Goal: Task Accomplishment & Management: Use online tool/utility

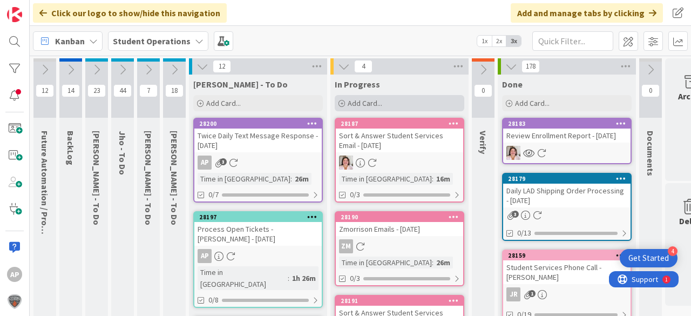
click at [355, 107] on span "Add Card..." at bounding box center [365, 103] width 35 height 10
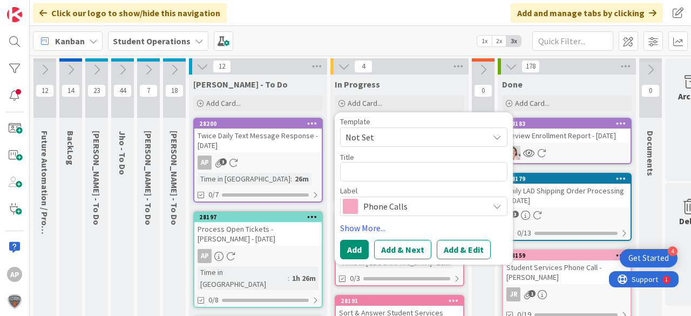
click at [380, 129] on span "Not Set" at bounding box center [423, 136] width 167 height 19
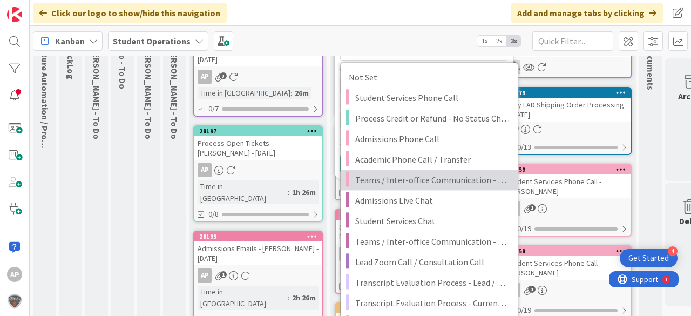
scroll to position [86, 0]
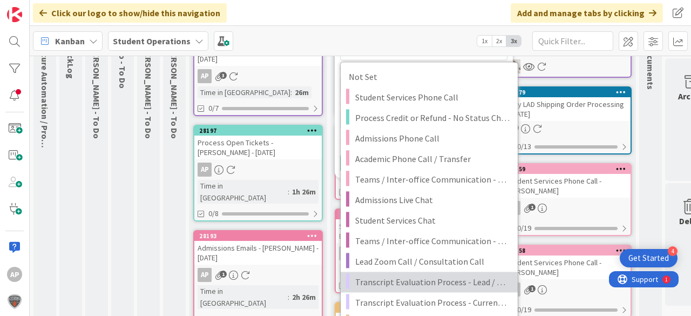
click at [459, 281] on span "Transcript Evaluation Process - Lead / New Student" at bounding box center [432, 282] width 154 height 14
type textarea "x"
type textarea "Transcript Evaluation Process - Lead / New Student"
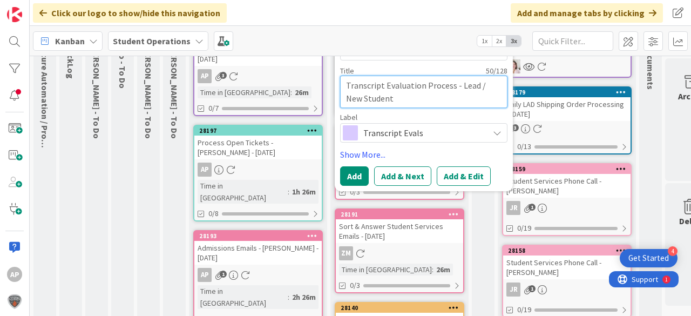
click at [446, 102] on textarea "Transcript Evaluation Process - Lead / New Student" at bounding box center [423, 92] width 167 height 32
type textarea "x"
type textarea "Transcript Evaluation Process - Lead / New Student"
type textarea "x"
type textarea "Transcript Evaluation Process - Lead / New Student -"
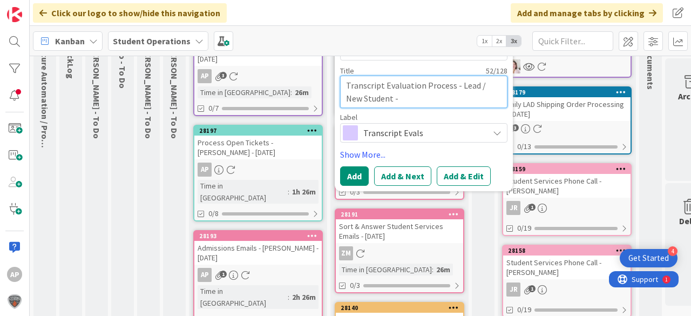
type textarea "x"
type textarea "Transcript Evaluation Process - Lead / New Student -"
type textarea "x"
type textarea "Transcript Evaluation Process - Lead / New Student - G"
type textarea "x"
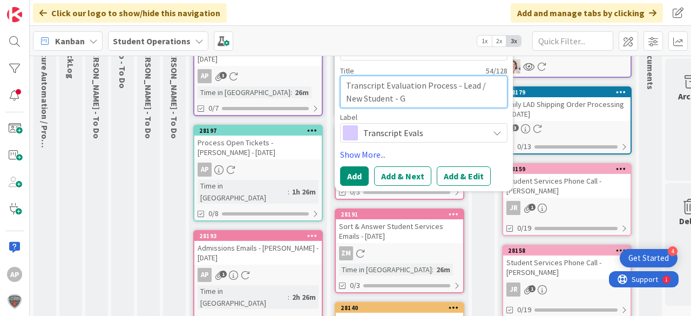
type textarea "Transcript Evaluation Process - Lead / New Student - Ga"
type textarea "x"
type textarea "Transcript Evaluation Process - Lead / New Student - Gab"
type textarea "x"
type textarea "Transcript Evaluation Process - Lead / New Student - Gabr"
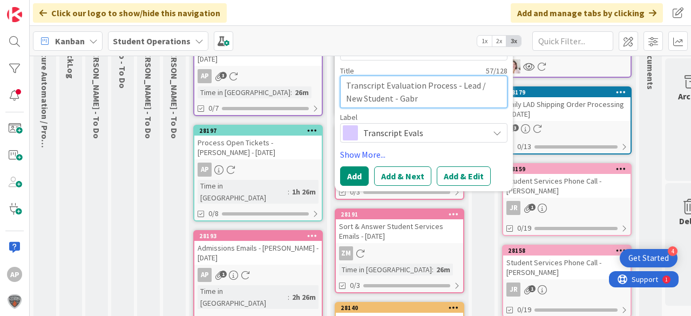
type textarea "x"
type textarea "Transcript Evaluation Process - Lead / New Student - Gabri"
type textarea "x"
type textarea "Transcript Evaluation Process - Lead / New Student - Gabrie"
type textarea "x"
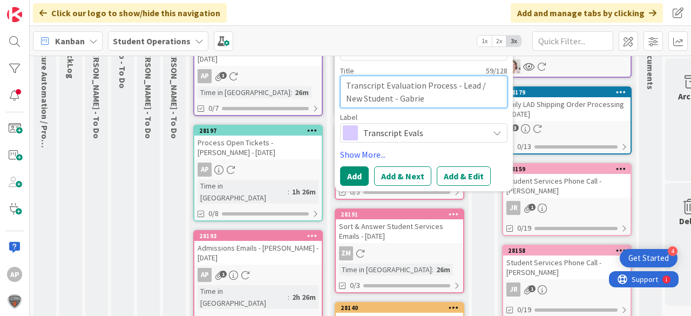
type textarea "Transcript Evaluation Process - Lead / New Student - [PERSON_NAME]"
type textarea "x"
type textarea "Transcript Evaluation Process - Lead / New Student - [PERSON_NAME]"
type textarea "x"
type textarea "Transcript Evaluation Process - Lead / New Student - [PERSON_NAME]"
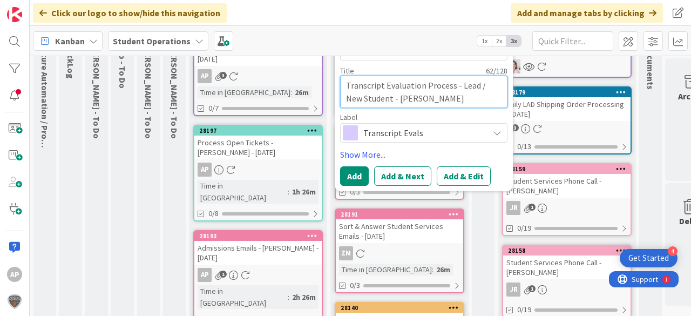
type textarea "x"
type textarea "Transcript Evaluation Process - Lead / New Student - [PERSON_NAME]"
type textarea "x"
type textarea "Transcript Evaluation Process - Lead / New Student - [PERSON_NAME]"
click at [444, 96] on textarea "Transcript Evaluation Process - Lead / New Student - [PERSON_NAME]" at bounding box center [423, 92] width 167 height 32
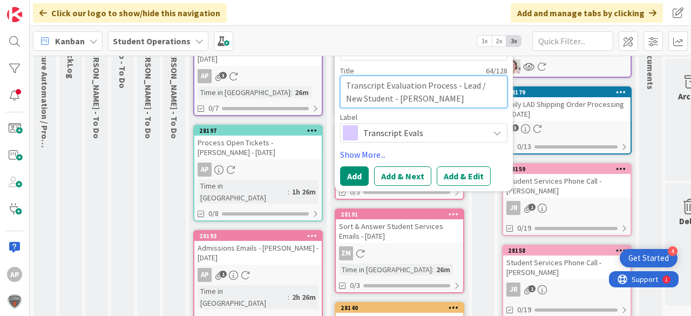
type textarea "x"
type textarea "Transcript Evaluation Process - Lead / New Student - [PERSON_NAME]"
type textarea "x"
type textarea "Transcript Evaluation Process - Lead / New Student - [PERSON_NAME]"
type textarea "x"
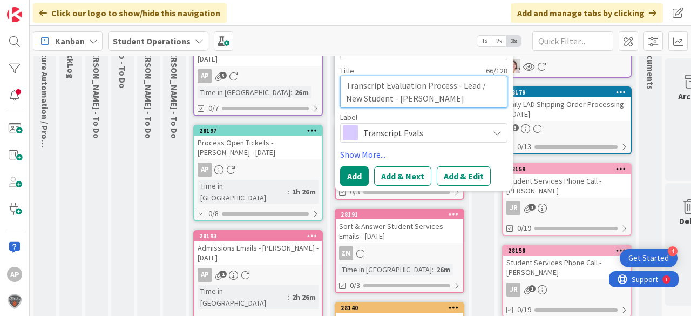
type textarea "Transcript Evaluation Process - Lead / New Student - [PERSON_NAME]"
type textarea "x"
type textarea "Transcript Evaluation Process - Lead / New Student - [PERSON_NAME]"
type textarea "x"
type textarea "Transcript Evaluation Process - Lead / New Student - [PERSON_NAME]"
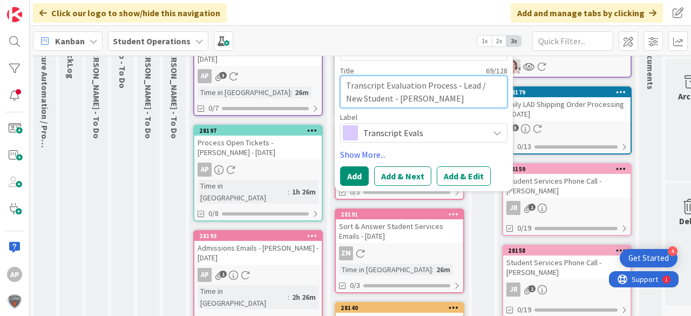
type textarea "x"
type textarea "Transcript Evaluation Process - Lead / New Student - [PERSON_NAME]"
type textarea "x"
type textarea "Transcript Evaluation Process - Lead / New Student - [PERSON_NAME]"
type textarea "x"
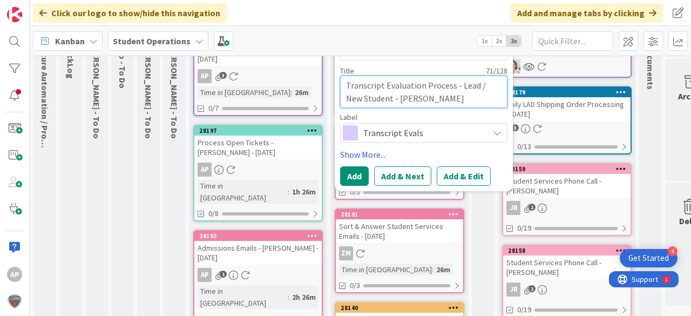
type textarea "Transcript Evaluation Process - Lead / New Student - [PERSON_NAME]"
type textarea "x"
type textarea "Transcript Evaluation Process - Lead / New Student - [PERSON_NAME]"
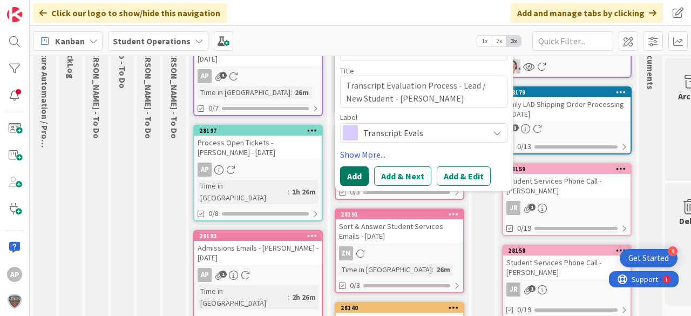
click at [354, 170] on button "Add" at bounding box center [354, 175] width 29 height 19
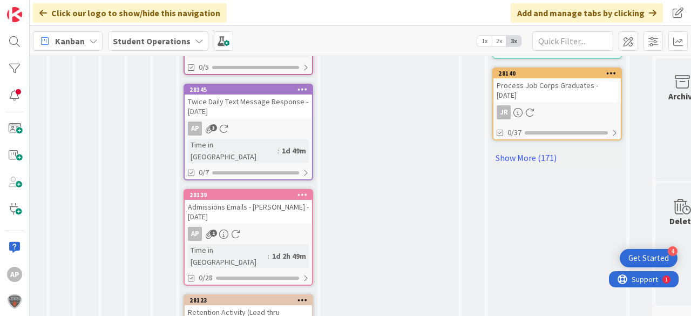
scroll to position [756, 10]
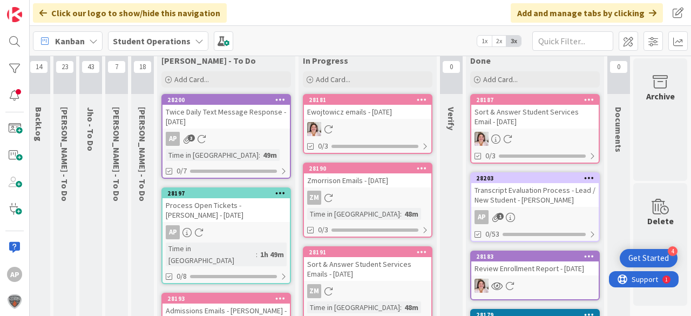
scroll to position [0, 33]
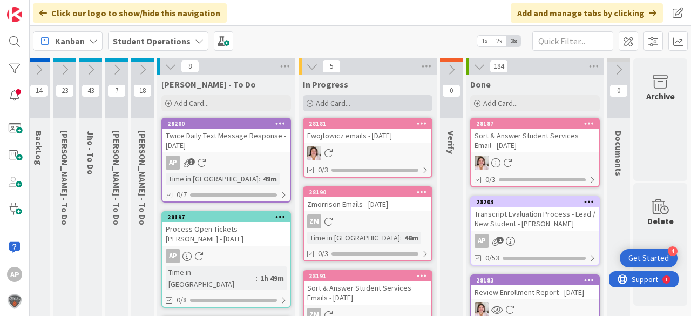
click at [345, 106] on span "Add Card..." at bounding box center [333, 103] width 35 height 10
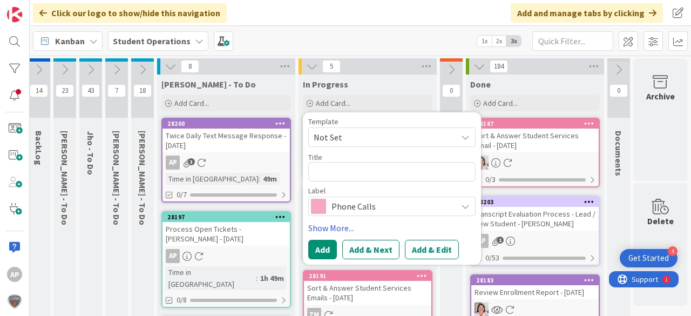
click at [369, 140] on span "Not Set" at bounding box center [381, 137] width 135 height 14
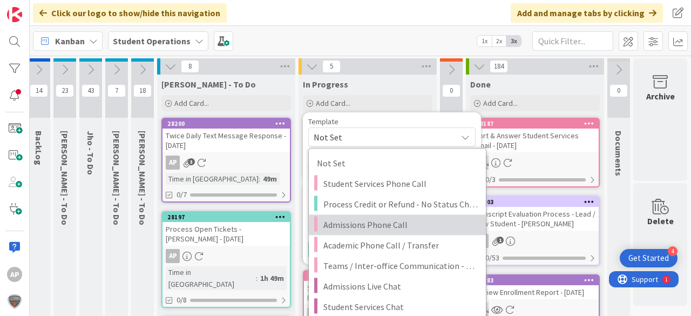
click at [391, 228] on span "Admissions Phone Call" at bounding box center [400, 225] width 154 height 14
type textarea "x"
type textarea "Admissions Phone Call"
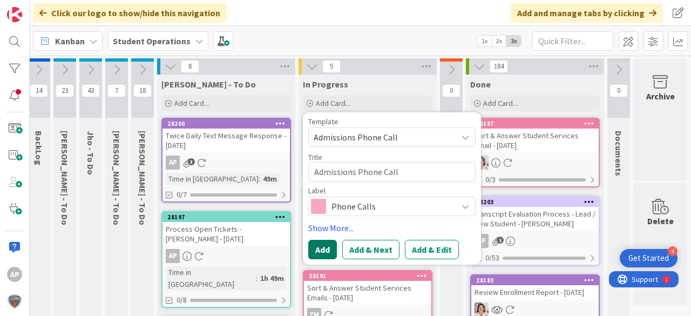
click at [324, 248] on button "Add" at bounding box center [322, 249] width 29 height 19
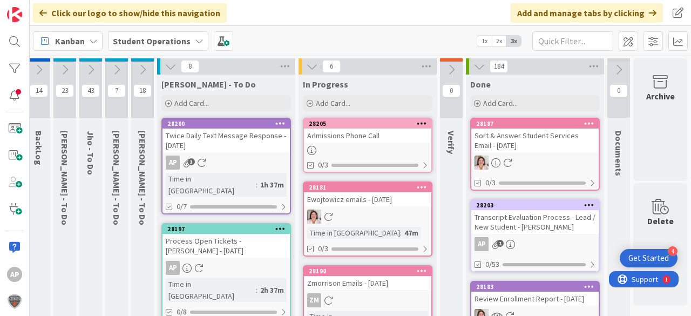
click at [375, 147] on div at bounding box center [367, 150] width 127 height 9
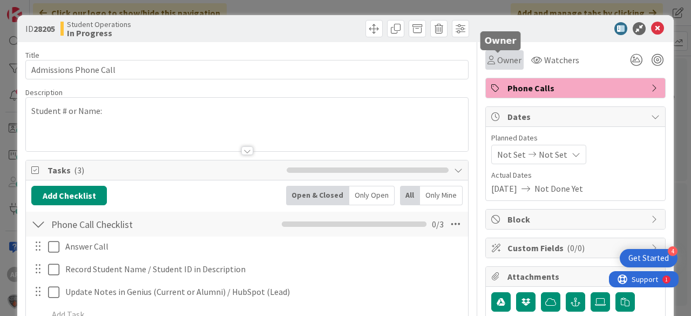
click at [503, 62] on span "Owner" at bounding box center [509, 59] width 24 height 13
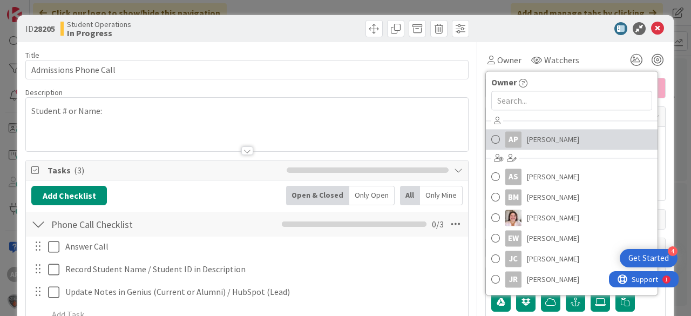
click at [542, 132] on span "[PERSON_NAME]" at bounding box center [553, 139] width 52 height 16
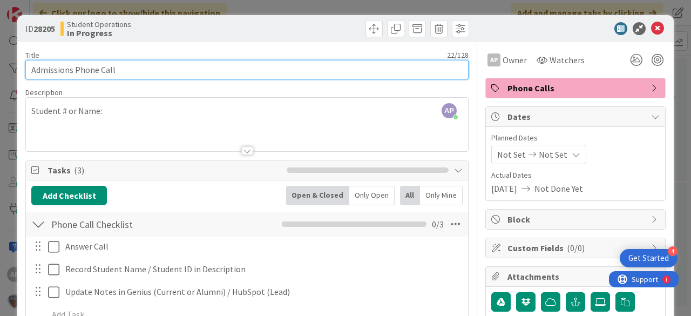
click at [226, 76] on input "Admissions Phone Call" at bounding box center [246, 69] width 443 height 19
type input "Admissions Phone Call - Marine Recruiter"
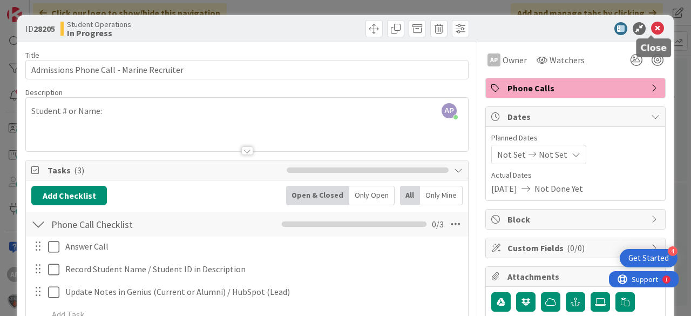
click at [651, 31] on icon at bounding box center [657, 28] width 13 height 13
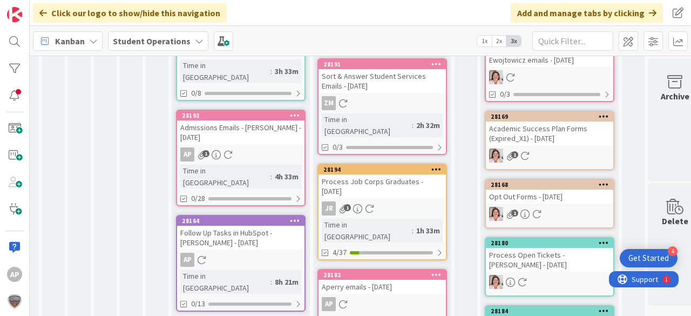
scroll to position [270, 17]
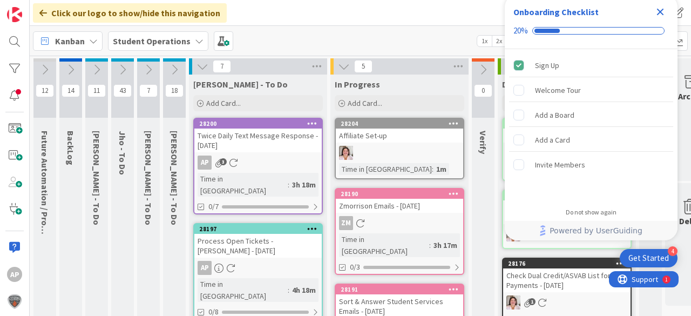
click at [659, 12] on icon "Close Checklist" at bounding box center [660, 12] width 7 height 7
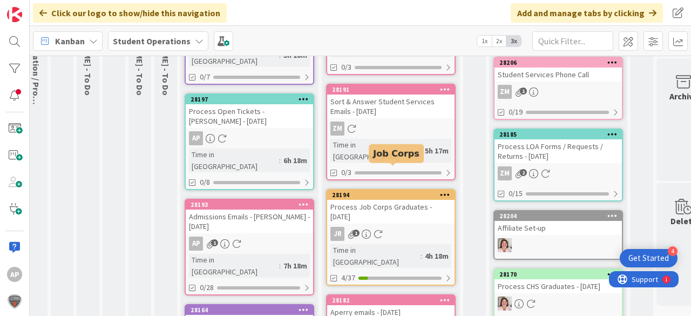
scroll to position [0, 9]
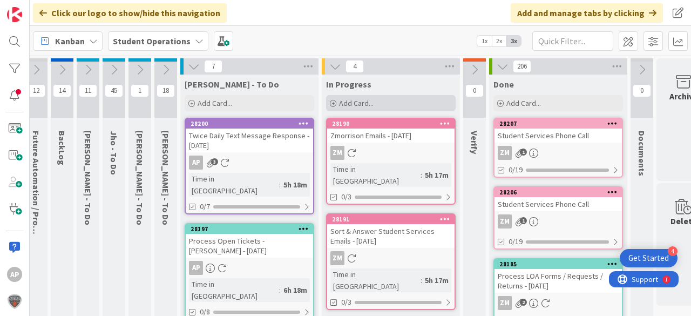
click at [365, 104] on span "Add Card..." at bounding box center [356, 103] width 35 height 10
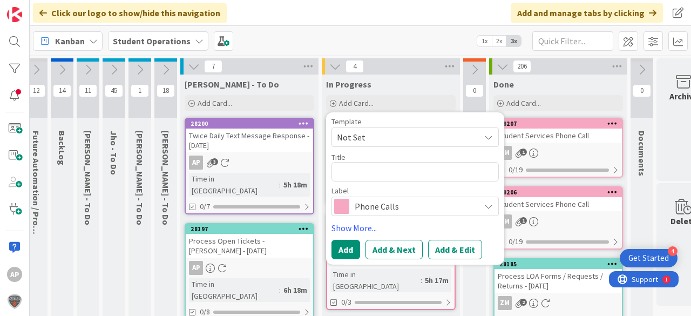
click at [383, 137] on span "Not Set" at bounding box center [404, 137] width 135 height 14
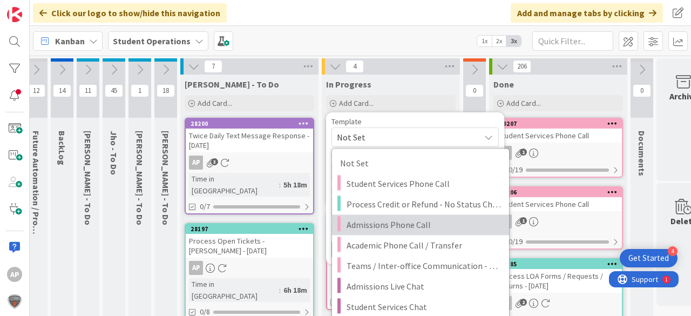
click at [407, 221] on span "Admissions Phone Call" at bounding box center [424, 225] width 154 height 14
type textarea "x"
type textarea "Admissions Phone Call"
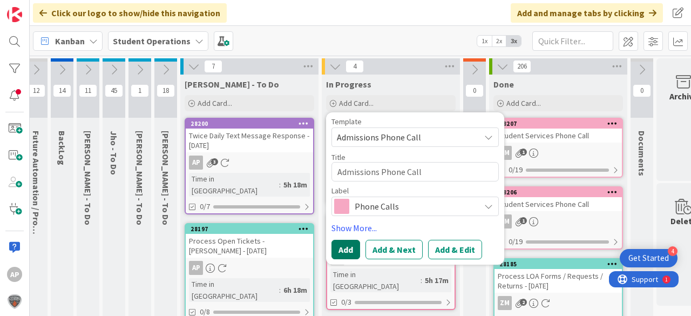
click at [346, 250] on button "Add" at bounding box center [345, 249] width 29 height 19
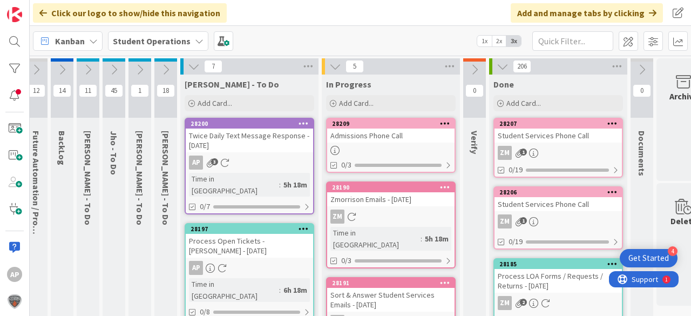
click at [387, 139] on div "Admissions Phone Call" at bounding box center [390, 135] width 127 height 14
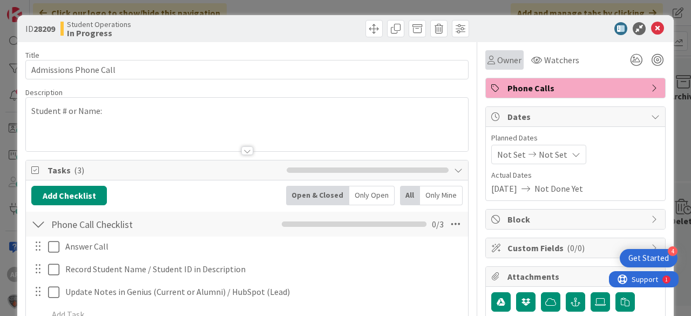
click at [503, 67] on div "Owner" at bounding box center [504, 59] width 38 height 19
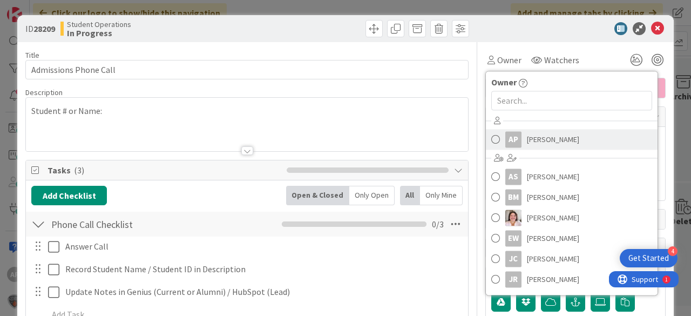
click at [547, 146] on span "[PERSON_NAME]" at bounding box center [553, 139] width 52 height 16
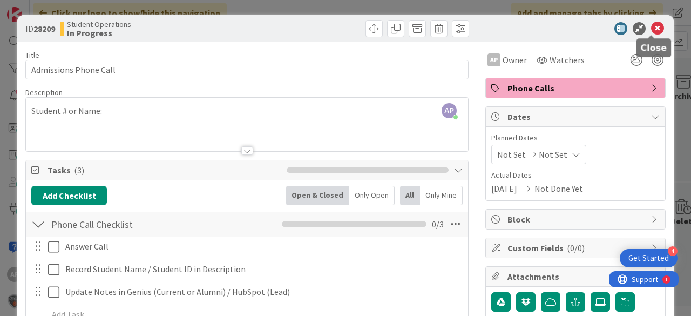
click at [651, 29] on icon at bounding box center [657, 28] width 13 height 13
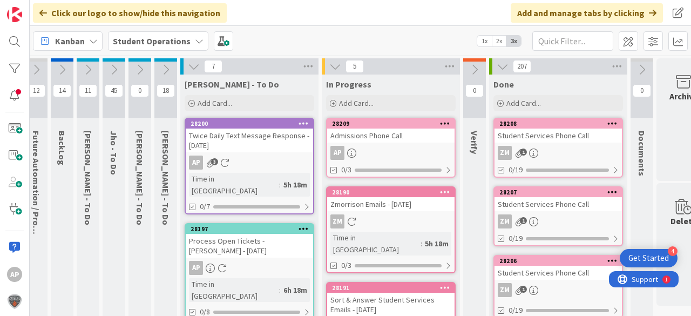
click at [370, 134] on div "Admissions Phone Call" at bounding box center [390, 135] width 127 height 14
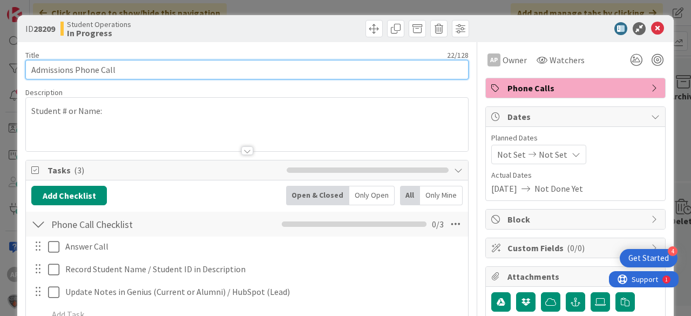
click at [212, 77] on input "Admissions Phone Call" at bounding box center [246, 69] width 443 height 19
type input "Admissions Phone Call - Kidus Wegen"
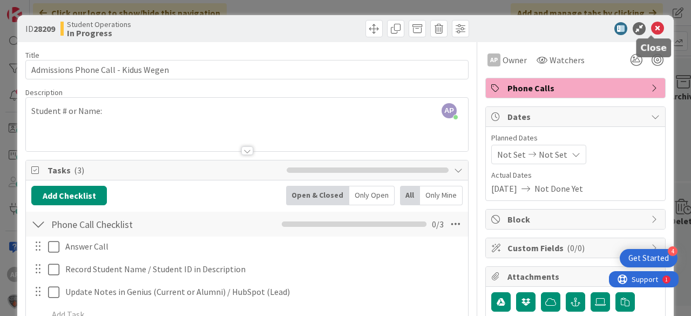
click at [651, 28] on icon at bounding box center [657, 28] width 13 height 13
